Goal: Information Seeking & Learning: Learn about a topic

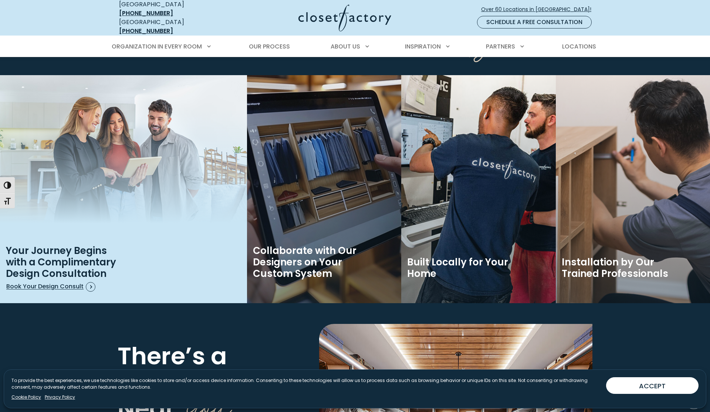
scroll to position [1148, 0]
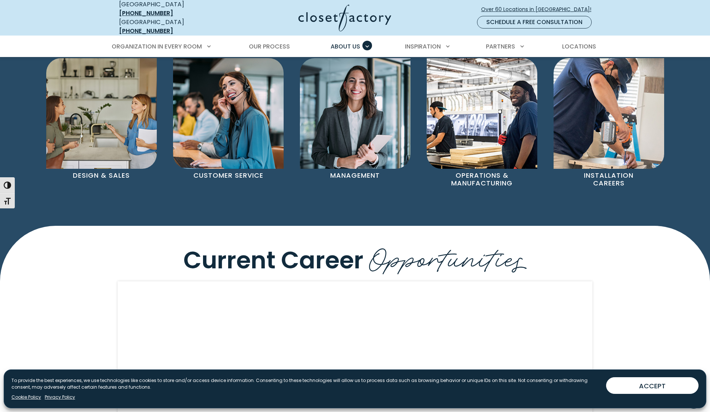
scroll to position [528, 0]
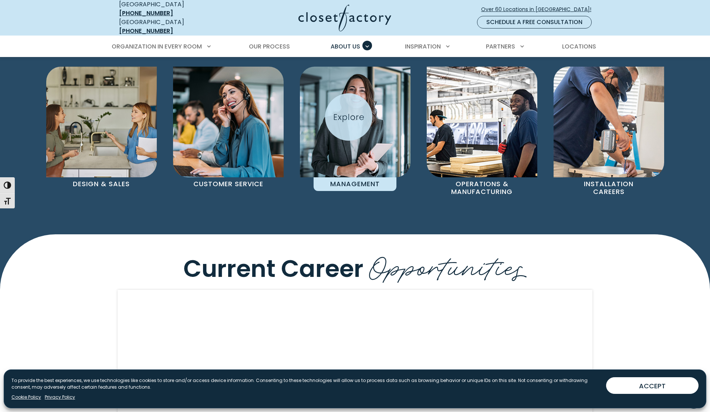
click at [349, 117] on img "Pages Gallery" at bounding box center [355, 122] width 111 height 111
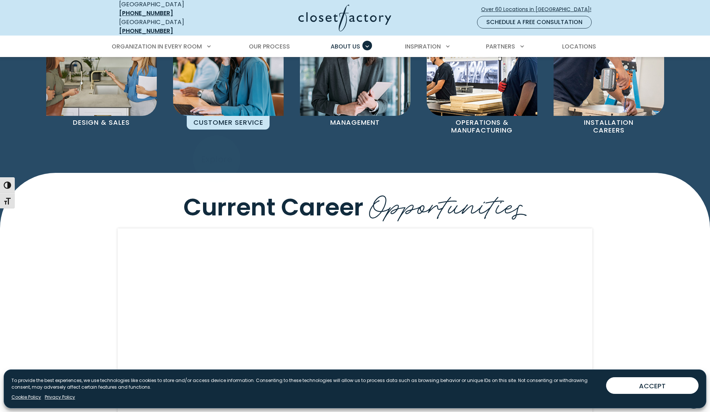
scroll to position [524, 0]
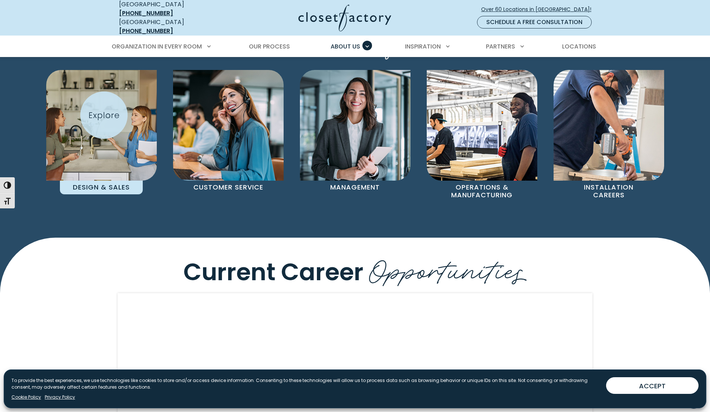
click at [104, 115] on img "Pages Gallery" at bounding box center [101, 125] width 111 height 111
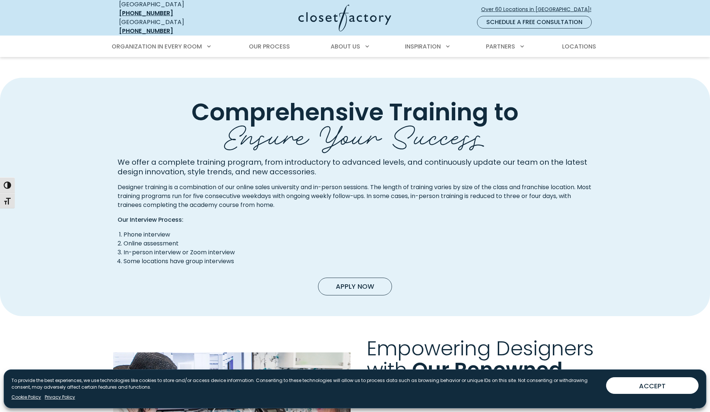
scroll to position [378, 0]
